Goal: Navigation & Orientation: Find specific page/section

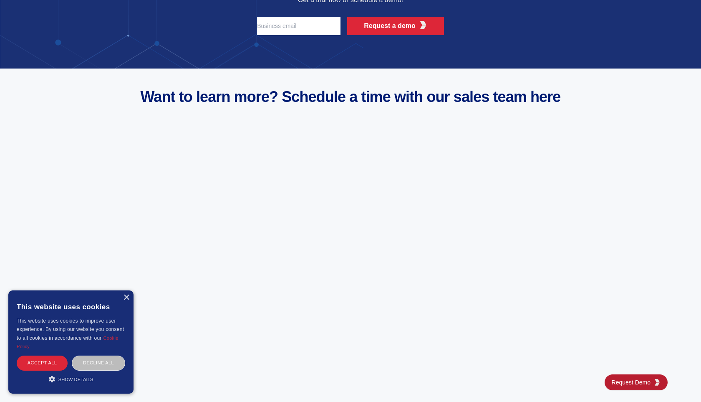
scroll to position [3282, 0]
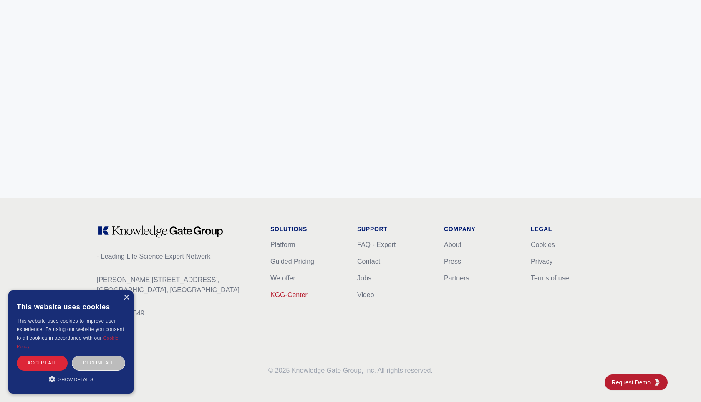
click at [290, 291] on link "KGG-Center" at bounding box center [289, 294] width 37 height 7
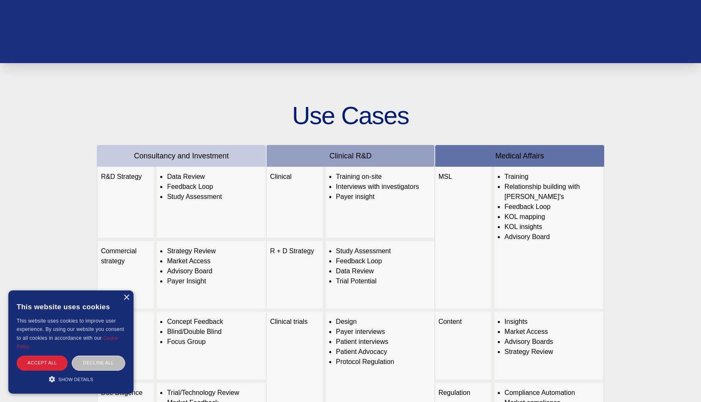
scroll to position [150, 0]
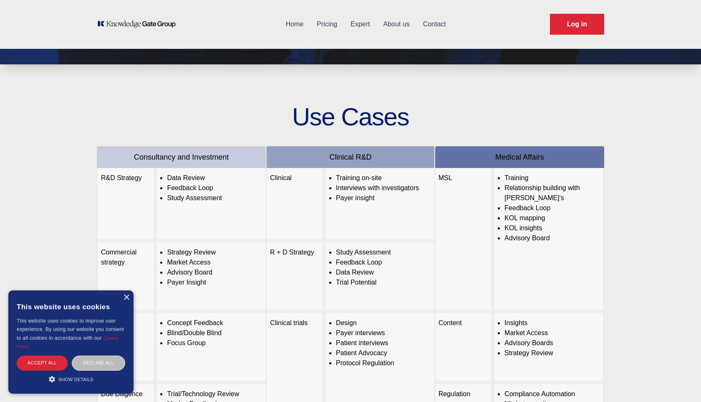
click at [129, 299] on div "× This website uses cookies This website uses cookies to improve user experienc…" at bounding box center [70, 341] width 125 height 103
click at [124, 296] on div "×" at bounding box center [126, 297] width 6 height 6
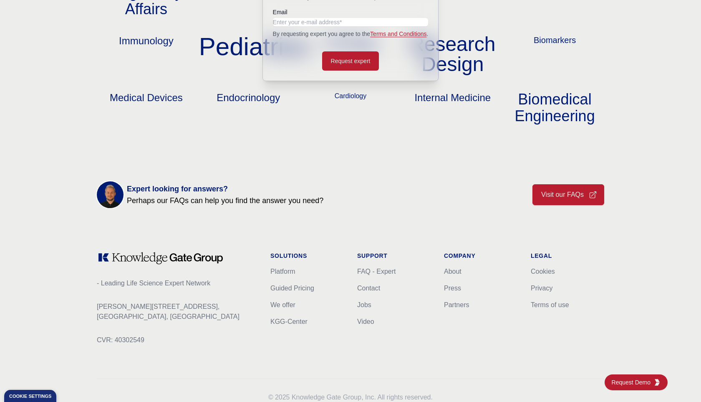
scroll to position [960, 0]
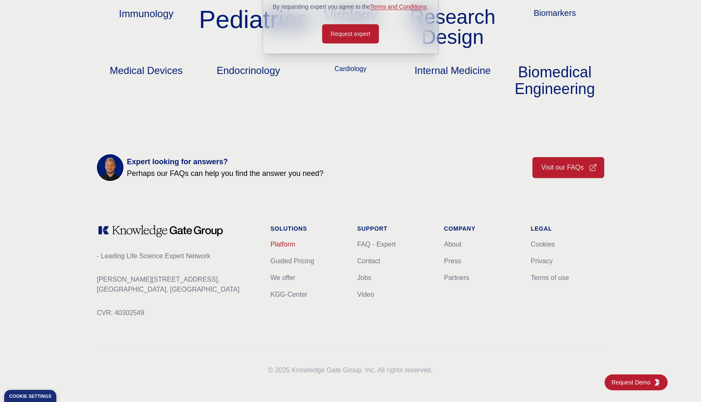
click at [291, 246] on link "Platform" at bounding box center [283, 243] width 25 height 7
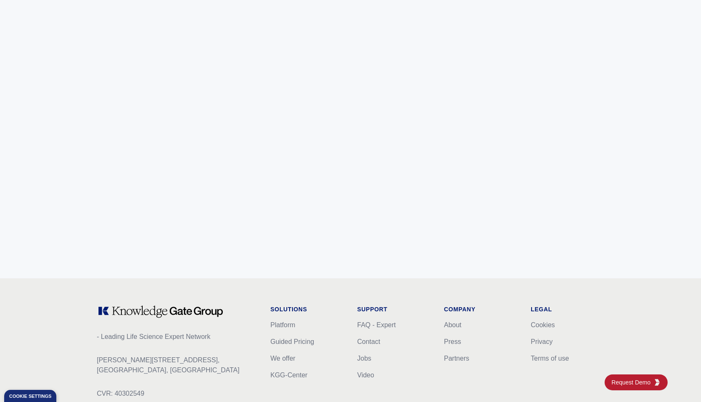
scroll to position [3282, 0]
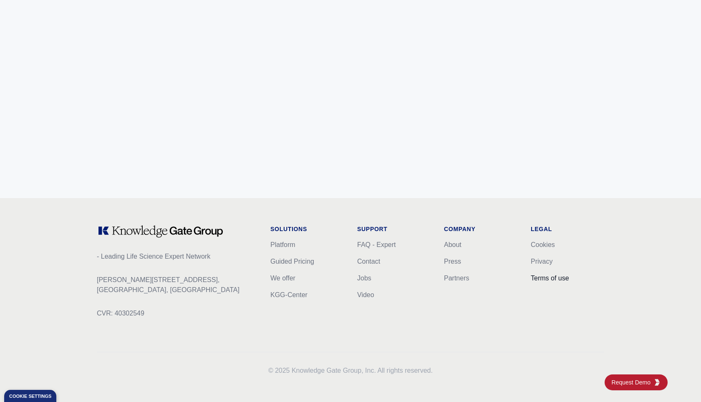
click at [534, 277] on link "Terms of use" at bounding box center [550, 277] width 38 height 7
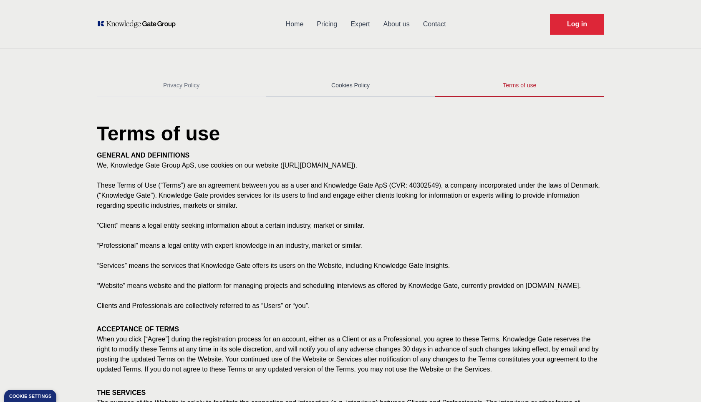
click at [375, 87] on link "Cookies Policy" at bounding box center [350, 85] width 169 height 23
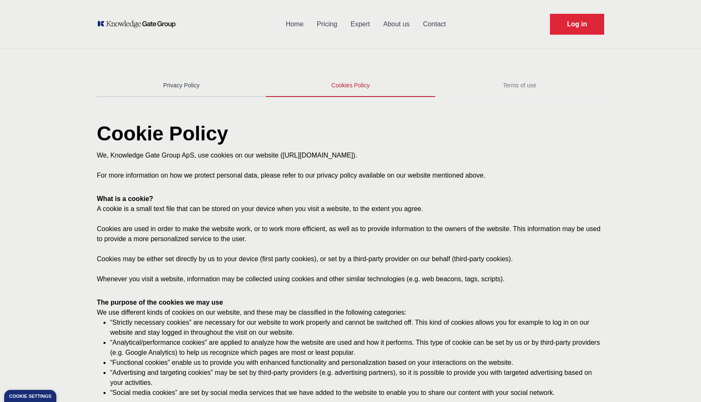
click at [192, 89] on link "Privacy Policy" at bounding box center [181, 85] width 169 height 23
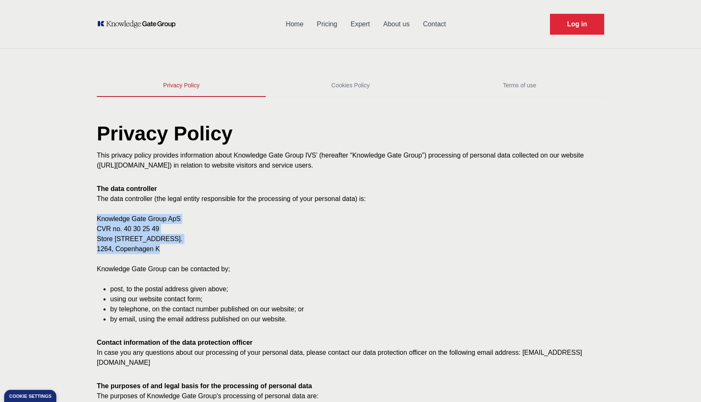
drag, startPoint x: 96, startPoint y: 214, endPoint x: 182, endPoint y: 251, distance: 93.5
click at [182, 251] on div "The data controller The data controller (the legal entity responsible for the p…" at bounding box center [351, 254] width 508 height 140
click at [290, 134] on h1 "Privacy Policy" at bounding box center [351, 137] width 508 height 27
click at [360, 85] on link "Cookies Policy" at bounding box center [350, 85] width 169 height 23
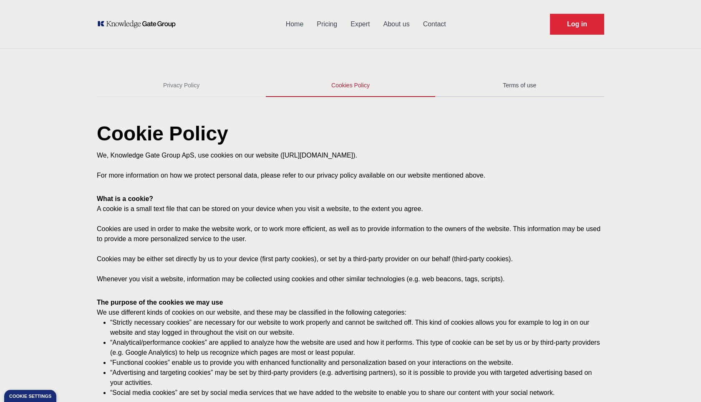
click at [521, 83] on link "Terms of use" at bounding box center [519, 85] width 169 height 23
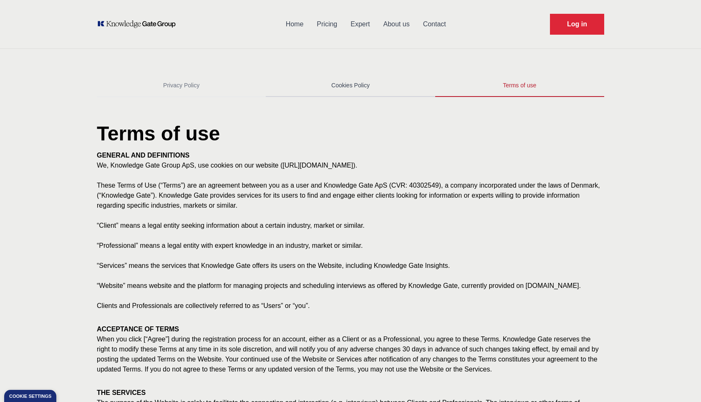
click at [375, 74] on link "Cookies Policy" at bounding box center [350, 85] width 169 height 23
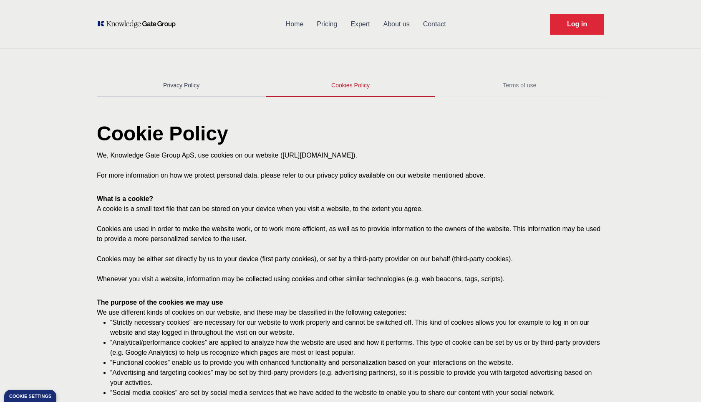
click at [183, 94] on link "Privacy Policy" at bounding box center [181, 85] width 169 height 23
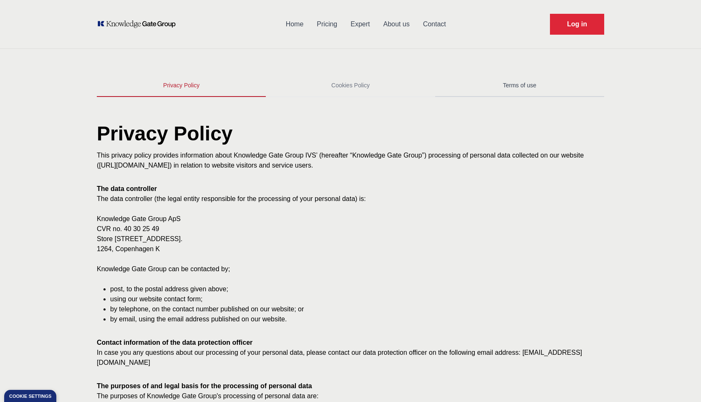
click at [511, 84] on link "Terms of use" at bounding box center [519, 85] width 169 height 23
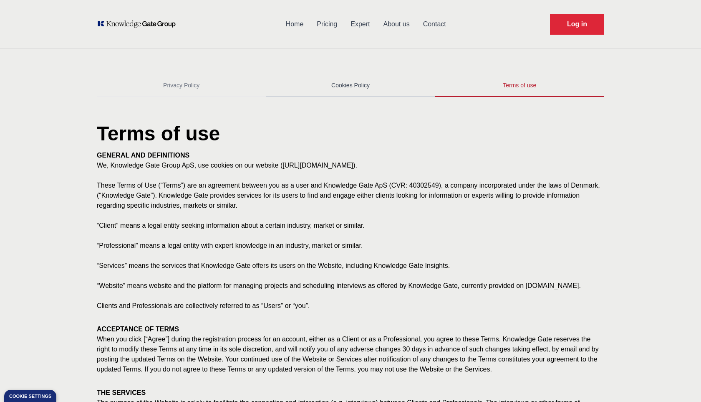
click at [346, 83] on link "Cookies Policy" at bounding box center [350, 85] width 169 height 23
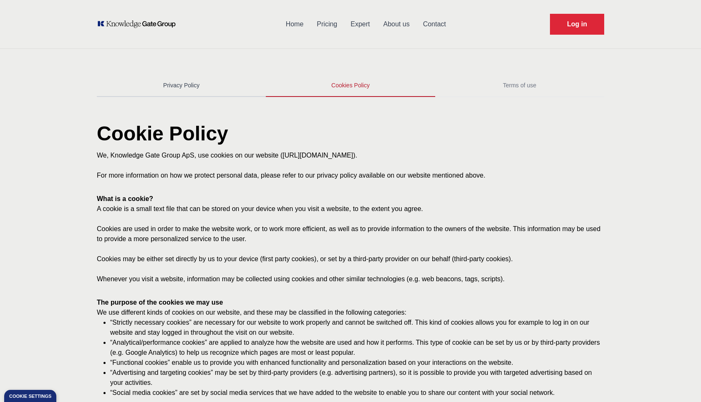
click at [156, 96] on link "Privacy Policy" at bounding box center [181, 85] width 169 height 23
